Goal: Find specific page/section: Find specific page/section

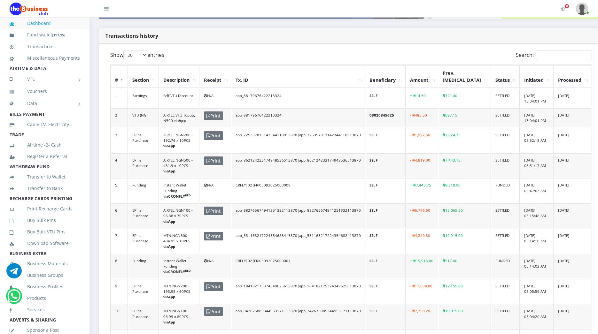
scroll to position [143, 0]
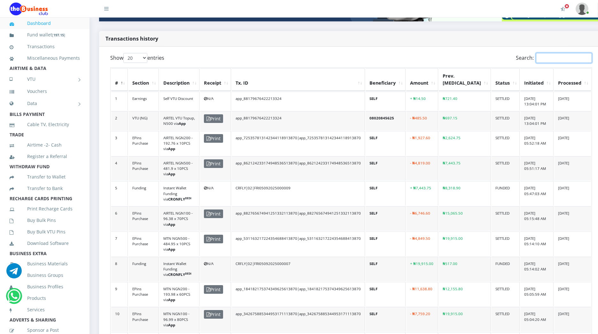
click at [539, 55] on input "Search:" at bounding box center [564, 58] width 56 height 10
type input "i"
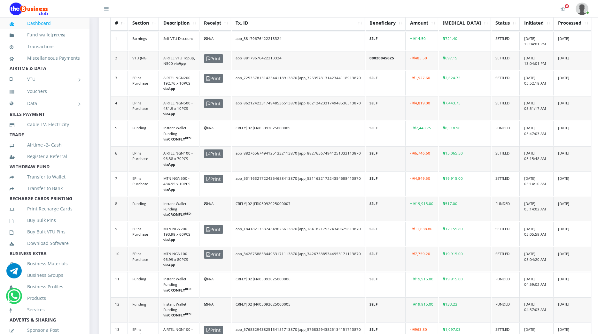
scroll to position [199, 0]
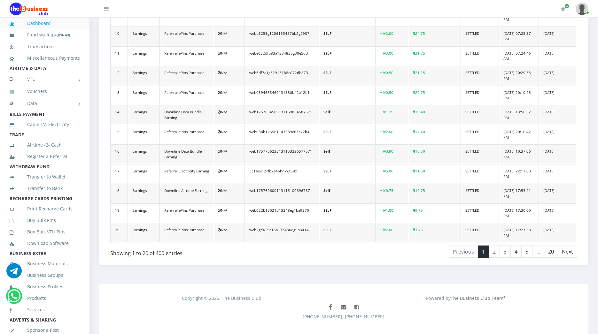
scroll to position [384, 0]
click at [509, 245] on link "3" at bounding box center [505, 251] width 11 height 12
click at [514, 245] on link "4" at bounding box center [515, 251] width 11 height 12
click at [549, 245] on link "20" at bounding box center [551, 251] width 14 height 12
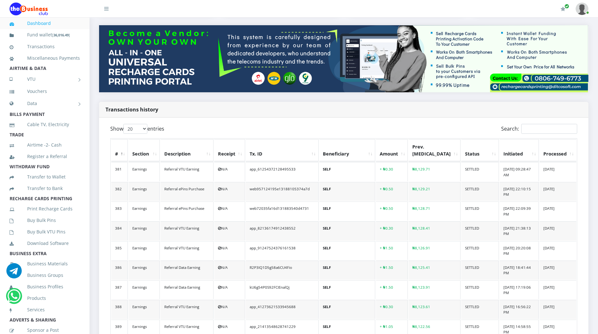
scroll to position [0, 0]
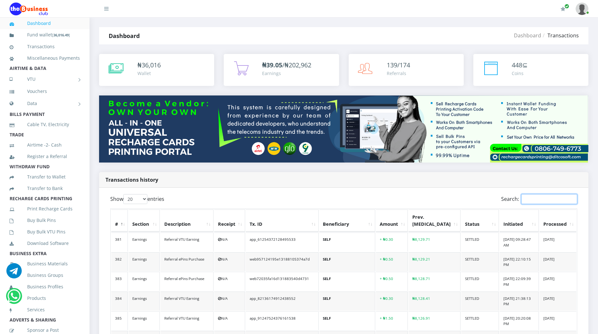
click at [529, 202] on input "Search:" at bounding box center [549, 199] width 56 height 10
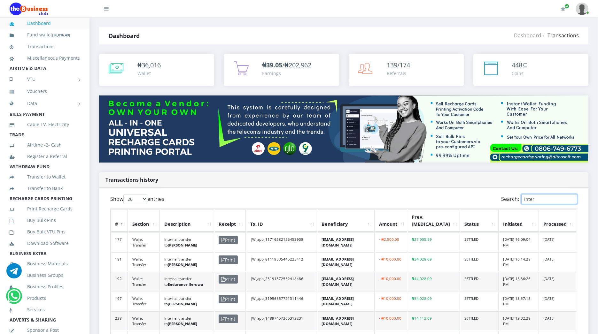
type input "inter"
